Goal: Task Accomplishment & Management: Manage account settings

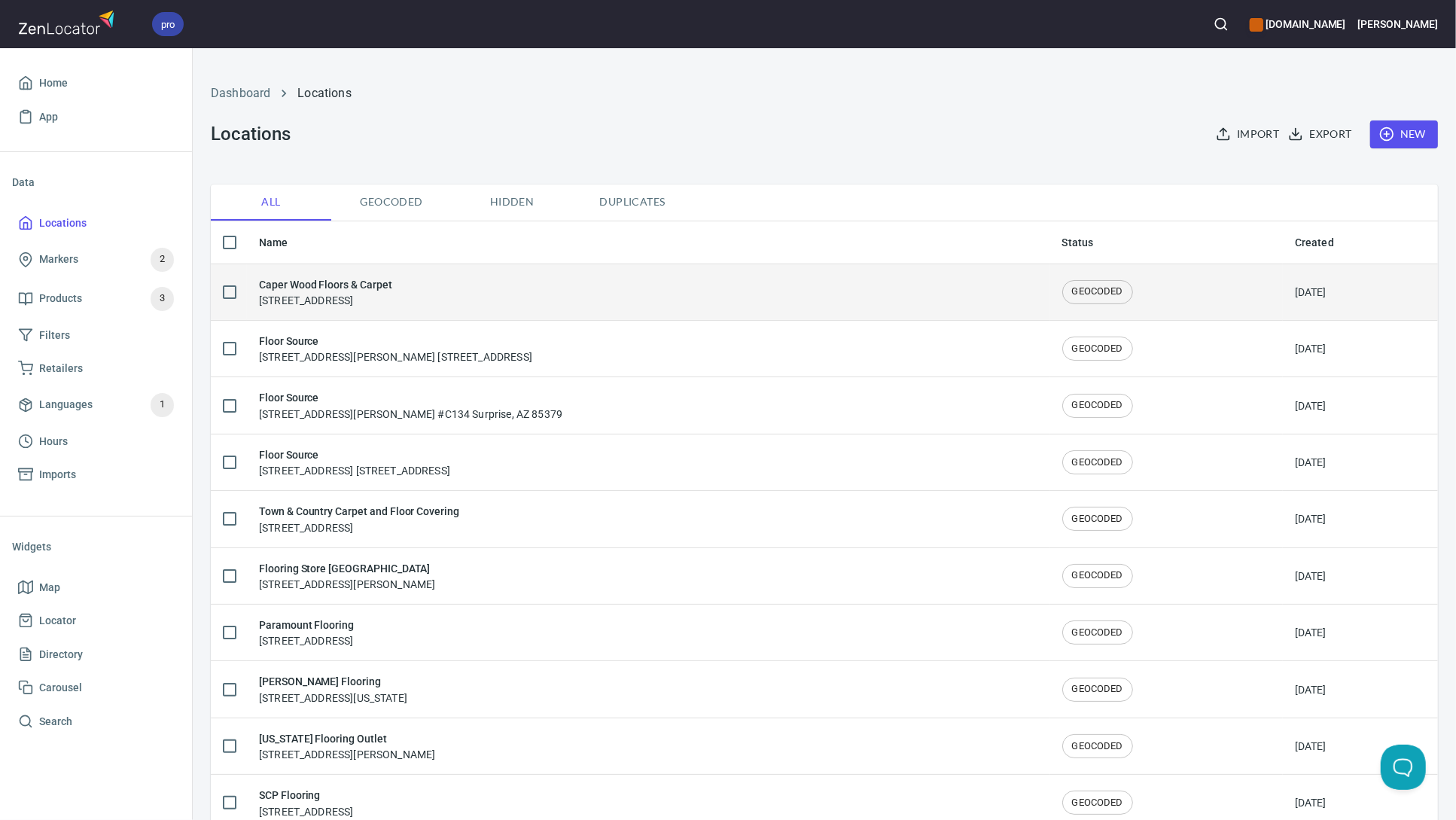
click at [331, 282] on h6 "Caper Wood Floors & Carpet" at bounding box center [326, 285] width 134 height 17
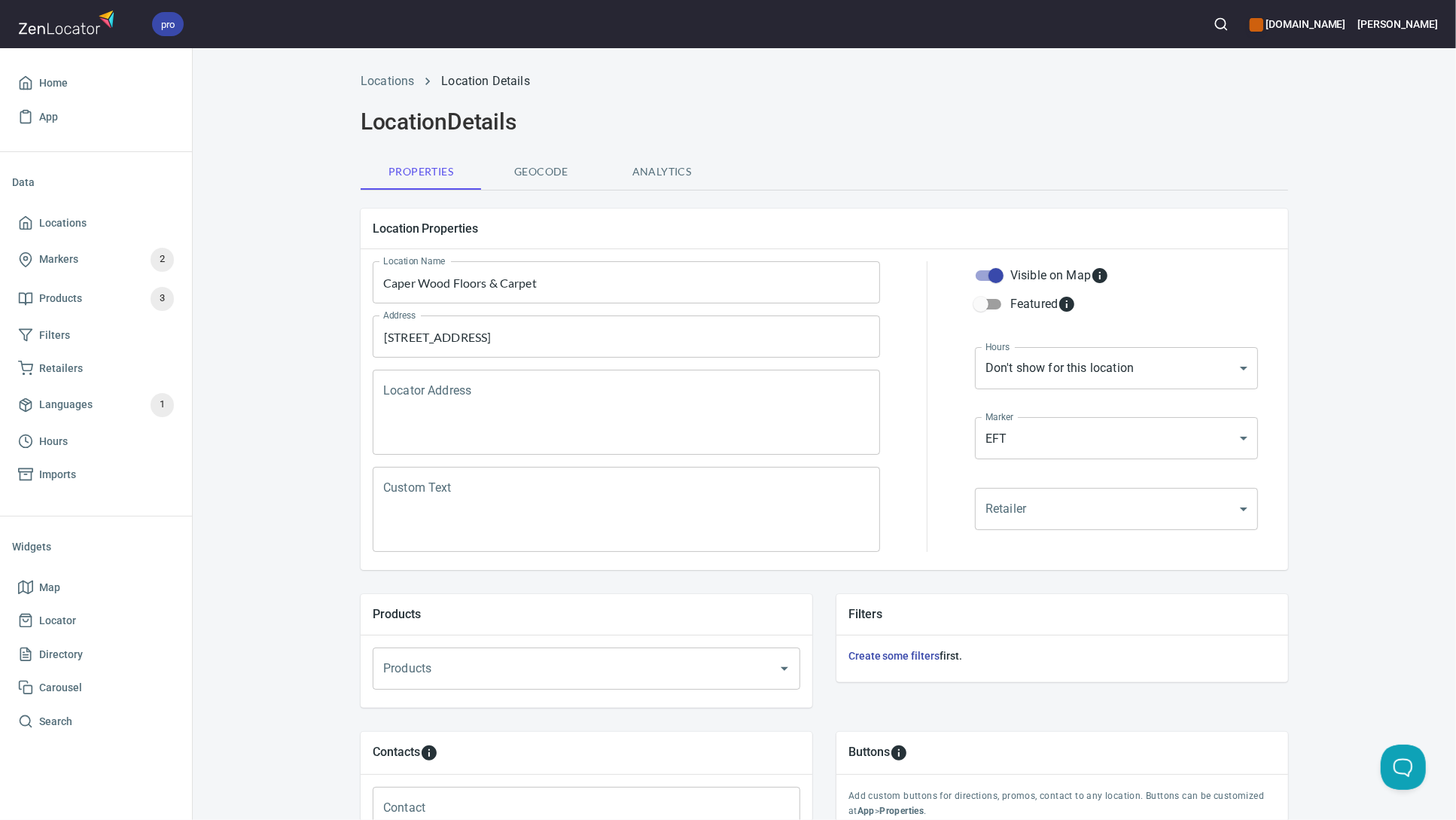
click at [406, 282] on input "Caper Wood Floors & Carpet" at bounding box center [626, 282] width 508 height 42
type input "Capers Wood Floors & Carpet"
click at [1365, 428] on div "Locations Location Details Location Details Properties Geocode Analytics Locati…" at bounding box center [824, 605] width 1263 height 1083
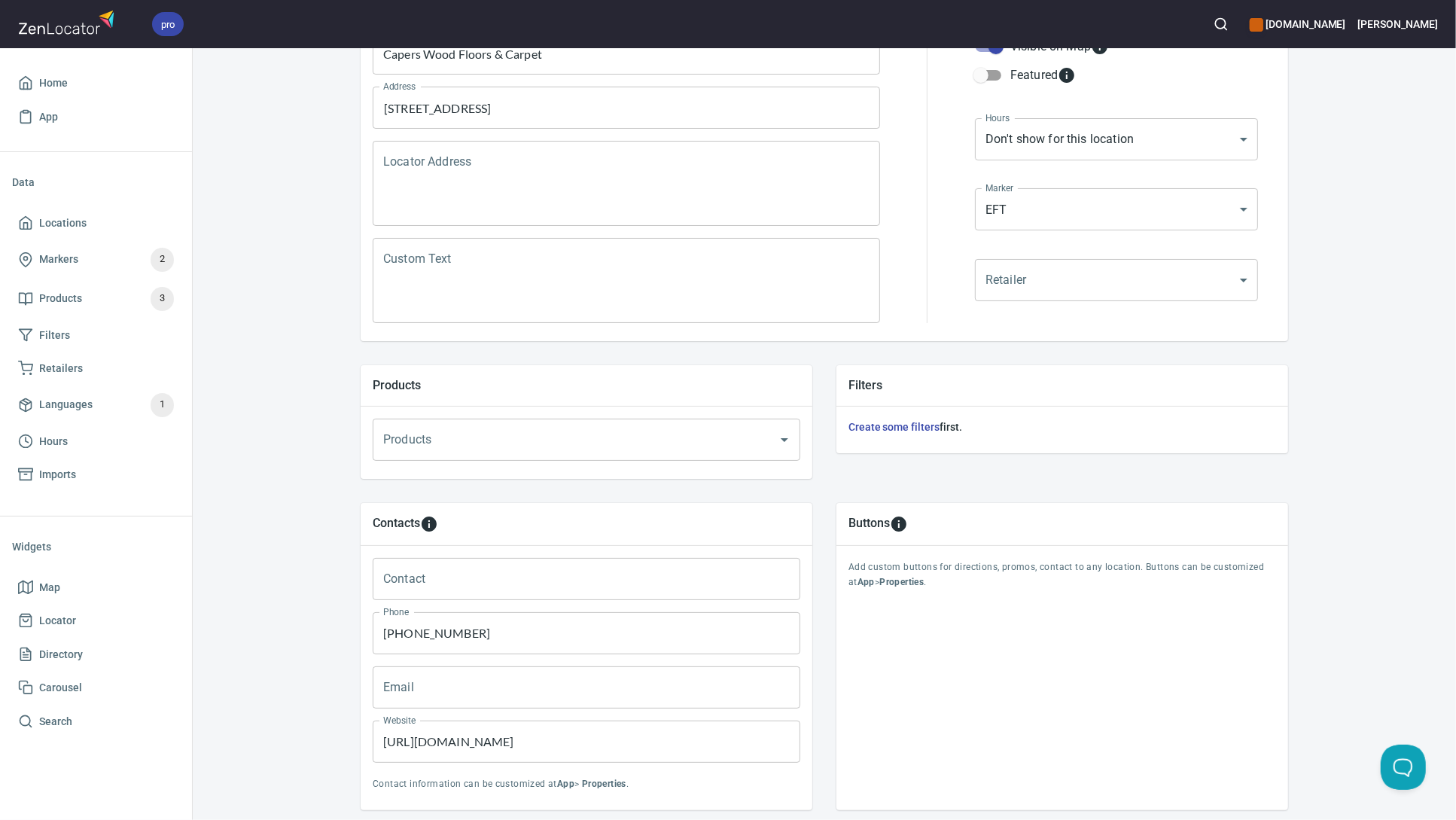
scroll to position [325, 0]
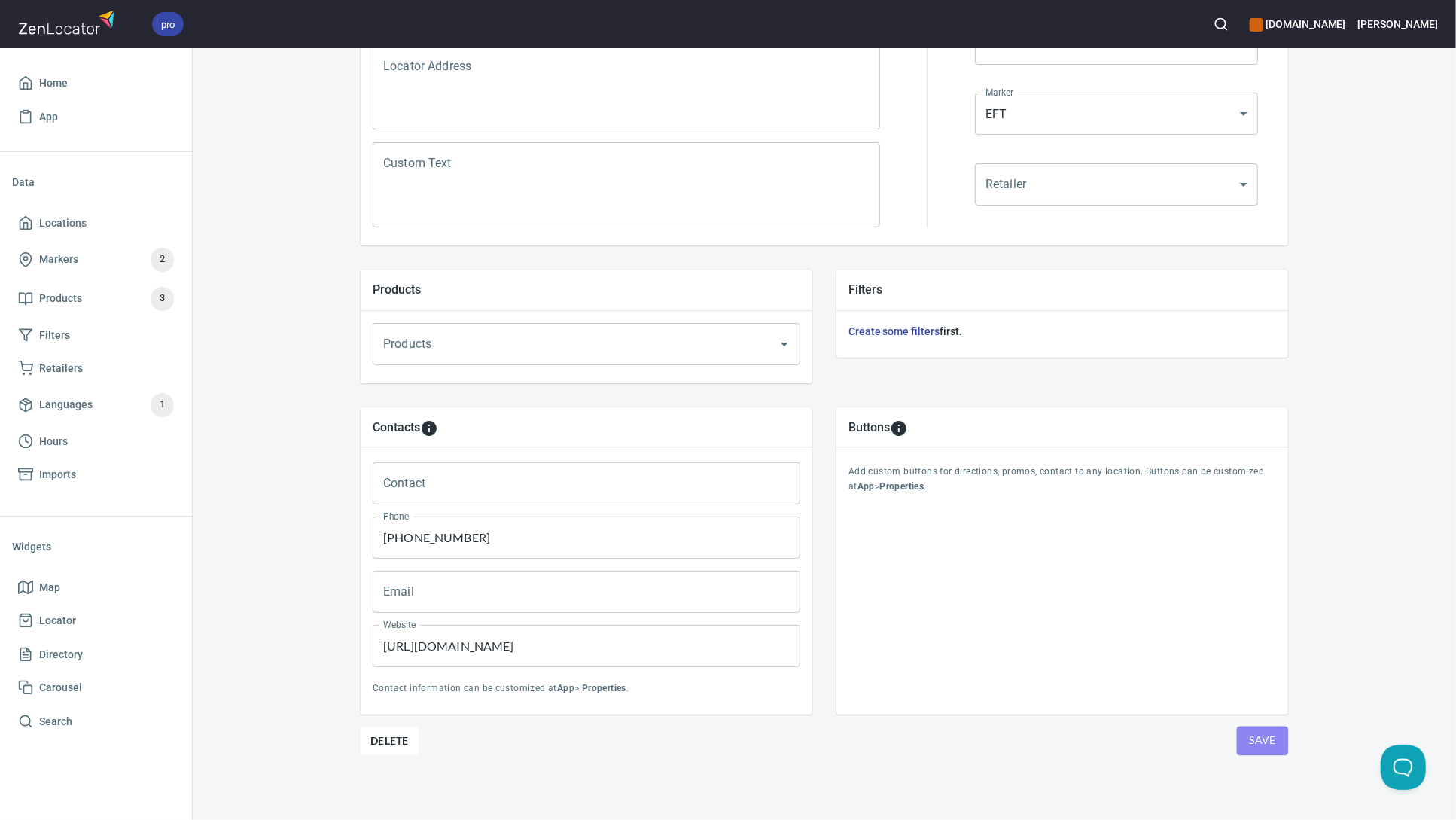
click at [1263, 738] on span "Save" at bounding box center [1263, 741] width 27 height 19
drag, startPoint x: 69, startPoint y: 219, endPoint x: 54, endPoint y: 101, distance: 118.9
click at [69, 219] on span "Locations" at bounding box center [63, 223] width 47 height 19
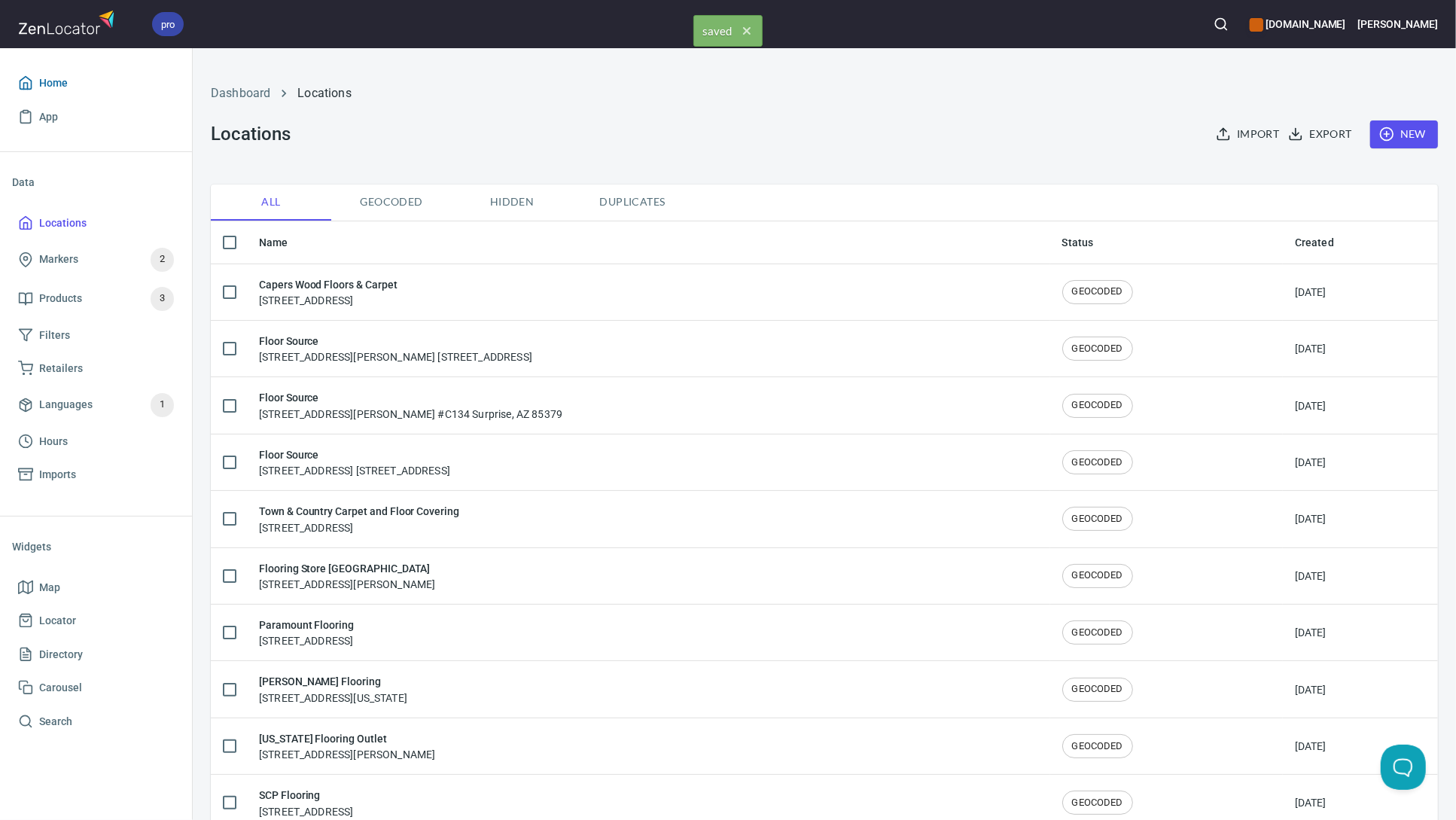
click at [55, 68] on link "Home" at bounding box center [96, 83] width 168 height 34
